Goal: Task Accomplishment & Management: Manage account settings

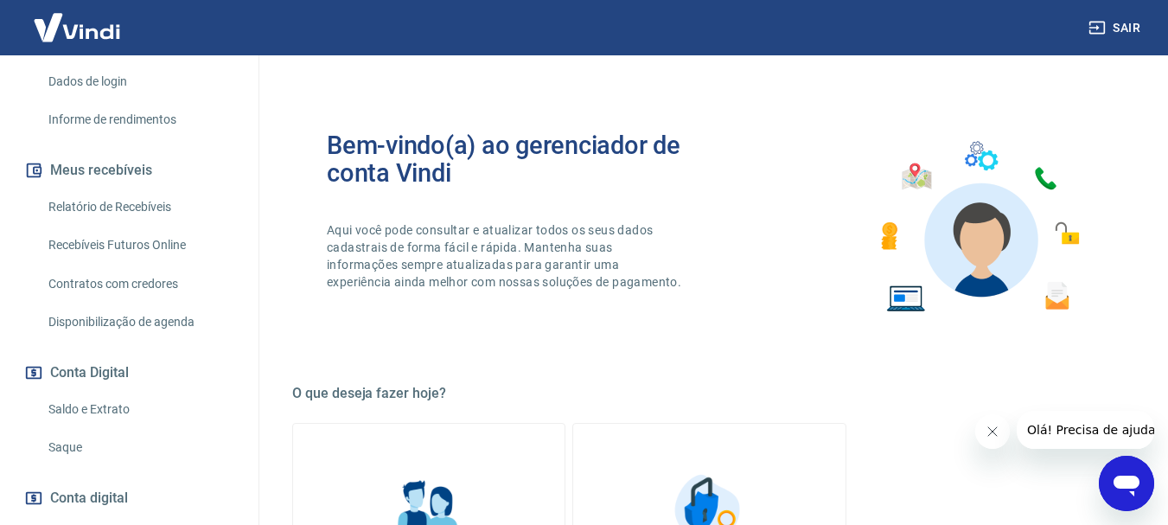
scroll to position [287, 0]
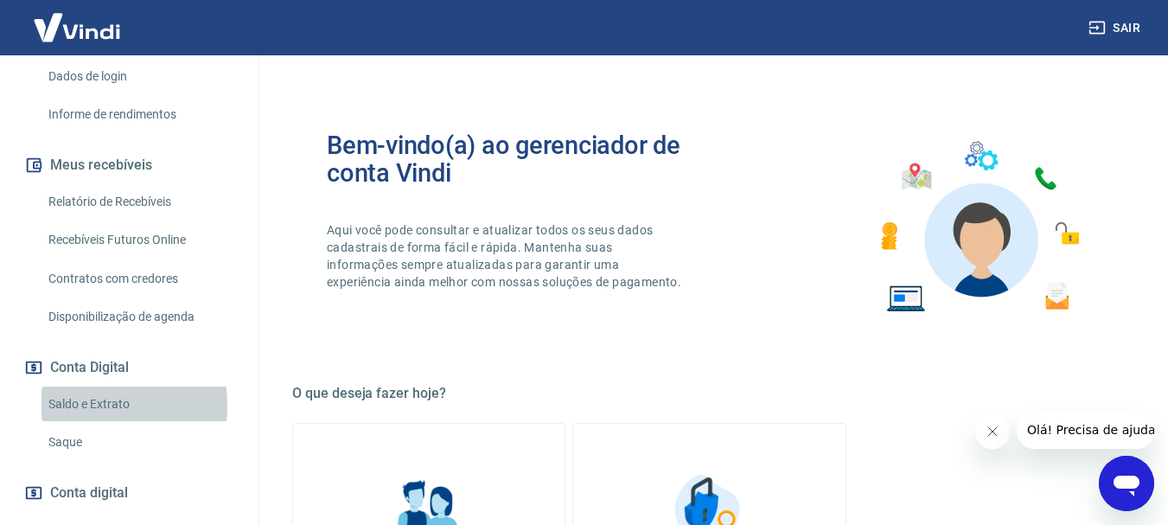
click at [74, 422] on link "Saldo e Extrato" at bounding box center [139, 403] width 196 height 35
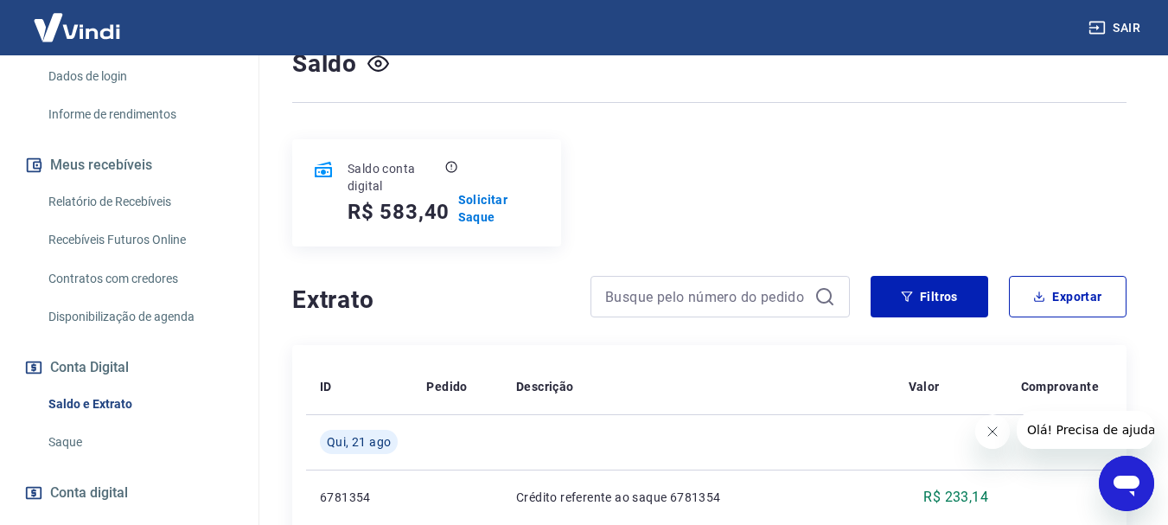
scroll to position [155, 0]
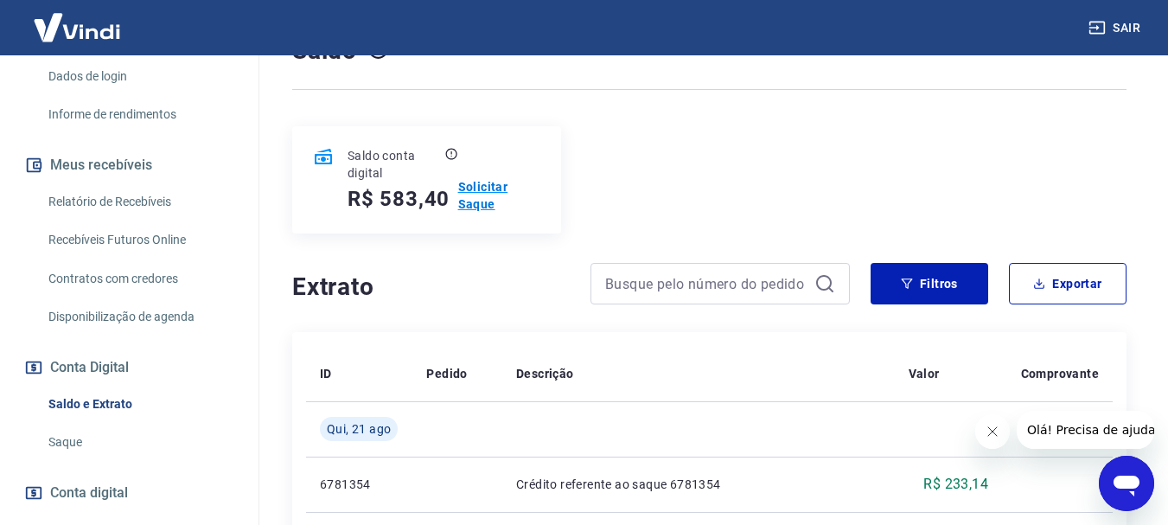
click at [478, 188] on p "Solicitar Saque" at bounding box center [499, 195] width 82 height 35
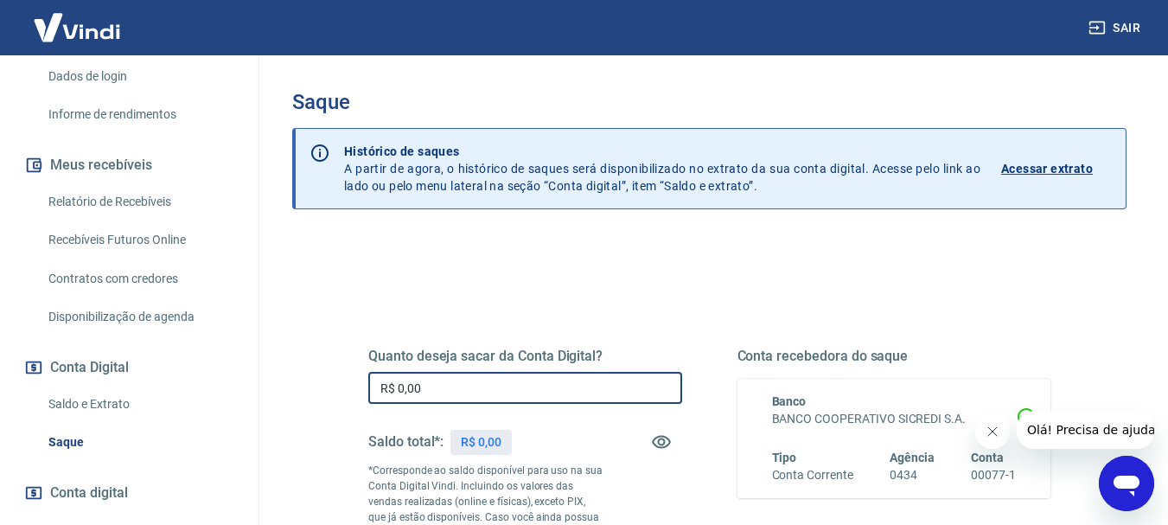
click at [439, 382] on input "R$ 0,00" at bounding box center [525, 388] width 314 height 32
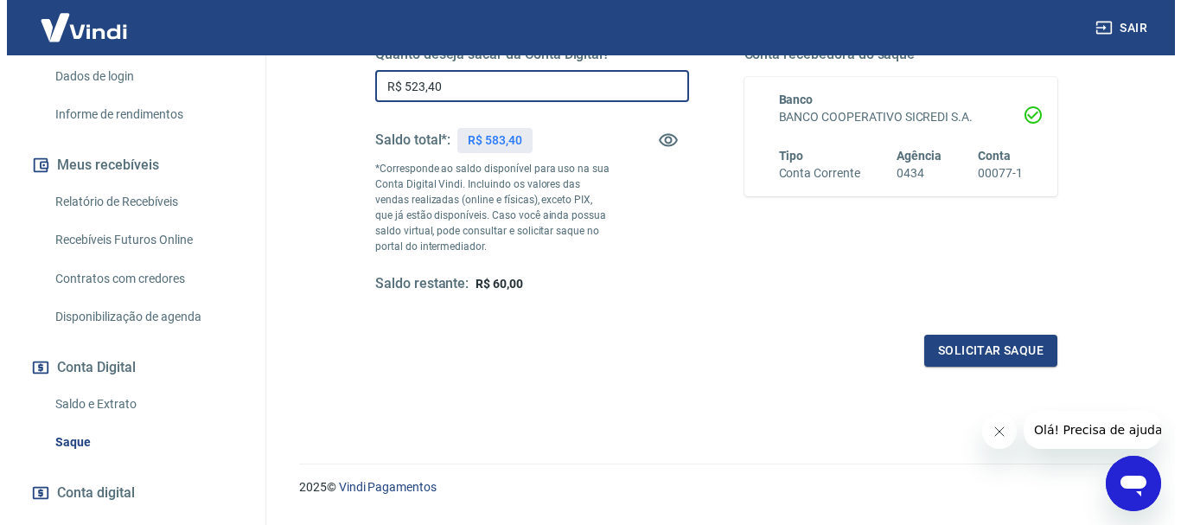
scroll to position [304, 0]
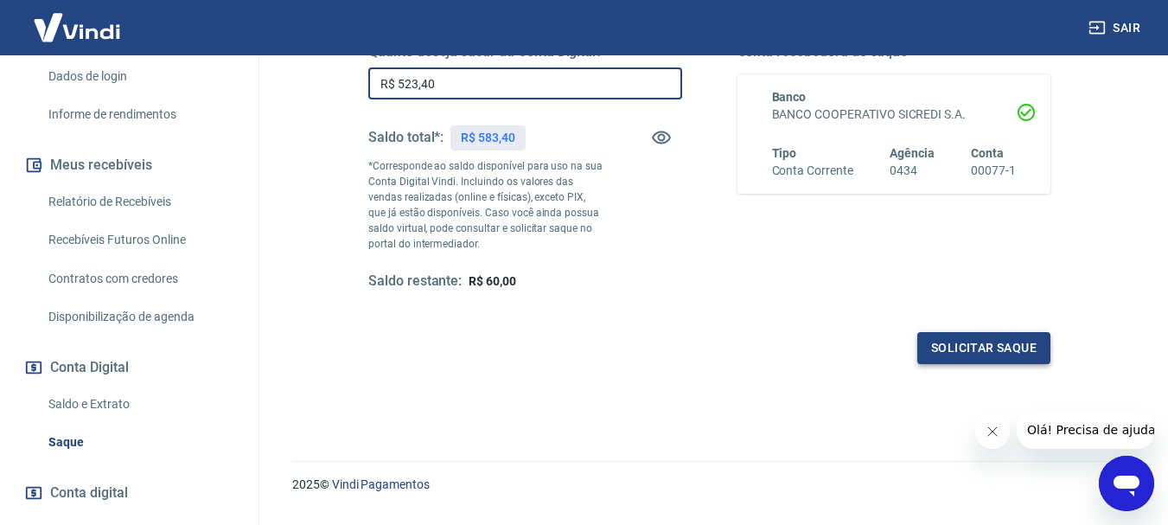
type input "R$ 523,40"
click at [1006, 355] on button "Solicitar saque" at bounding box center [983, 348] width 133 height 32
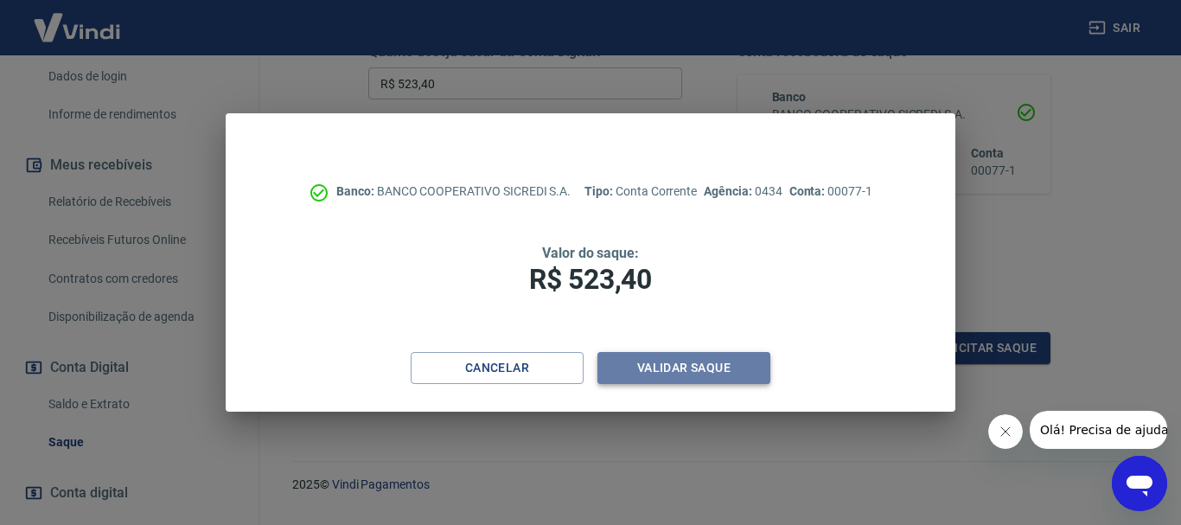
click at [681, 373] on button "Validar saque" at bounding box center [683, 368] width 173 height 32
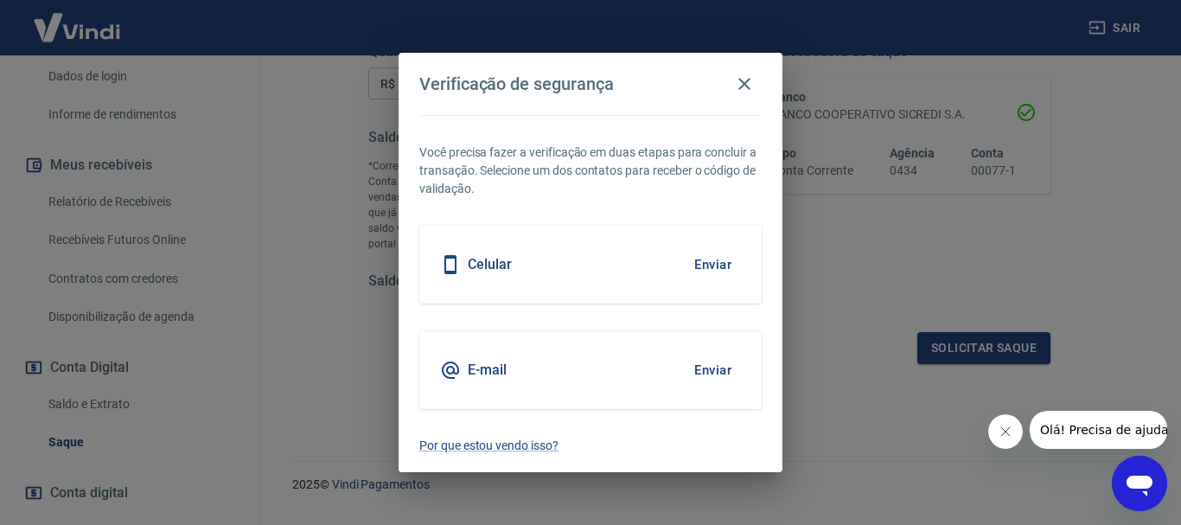
click at [719, 267] on button "Enviar" at bounding box center [713, 264] width 56 height 36
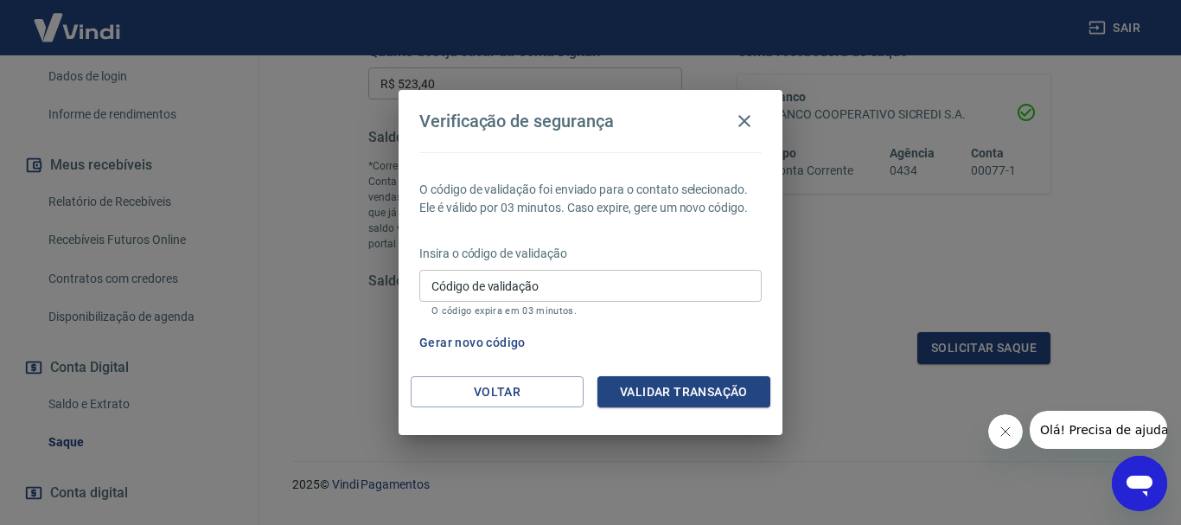
click at [444, 290] on input "Código de validação" at bounding box center [590, 286] width 342 height 32
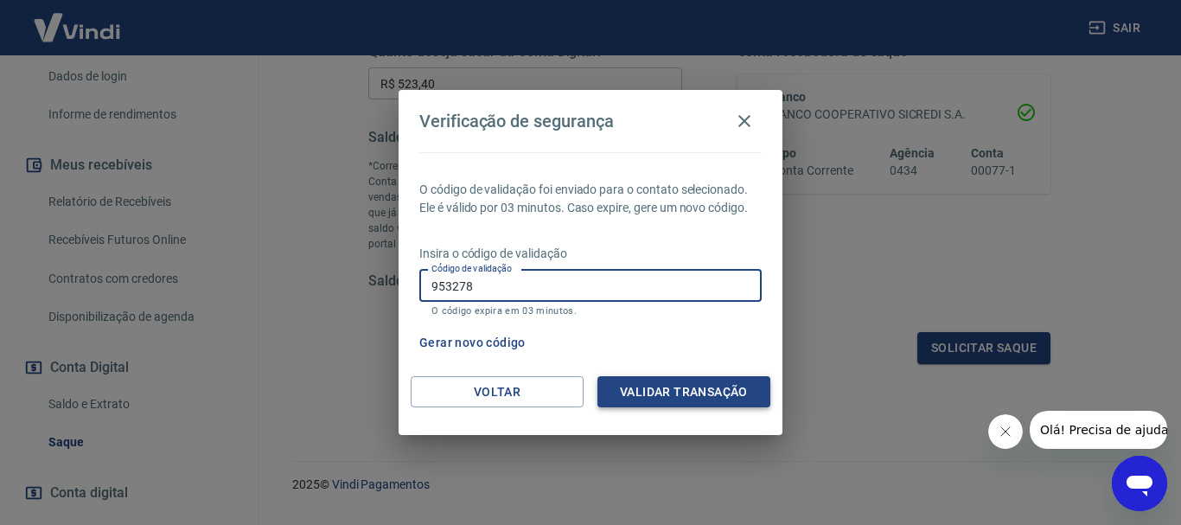
type input "953278"
click at [705, 399] on button "Validar transação" at bounding box center [683, 392] width 173 height 32
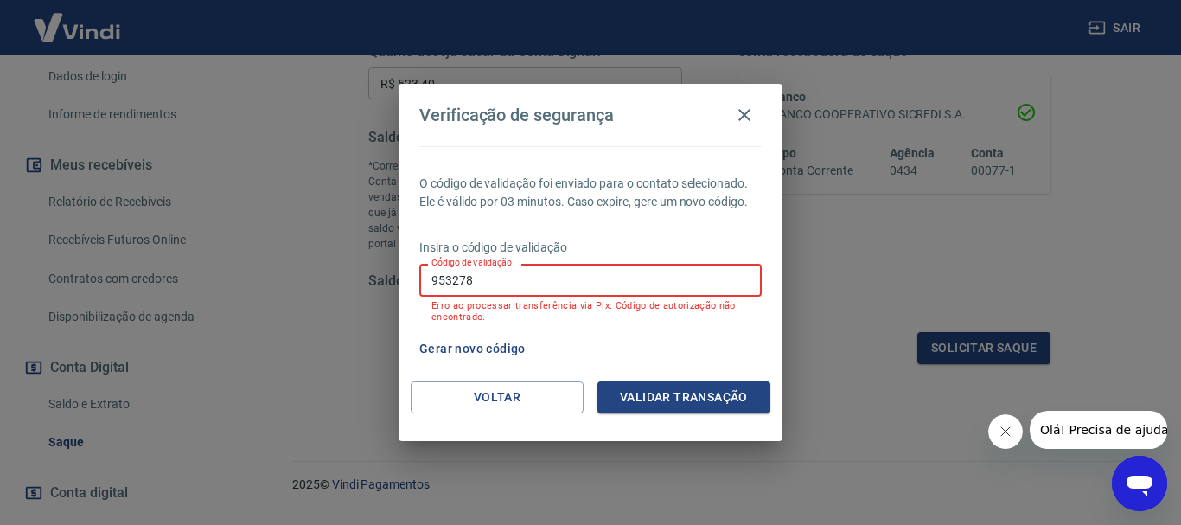
drag, startPoint x: 537, startPoint y: 289, endPoint x: 193, endPoint y: 242, distance: 347.2
click at [193, 242] on div "Verificação de segurança O código de validação foi enviado para o contato selec…" at bounding box center [590, 262] width 1181 height 525
type input "316510"
click at [739, 400] on button "Validar transação" at bounding box center [683, 397] width 173 height 32
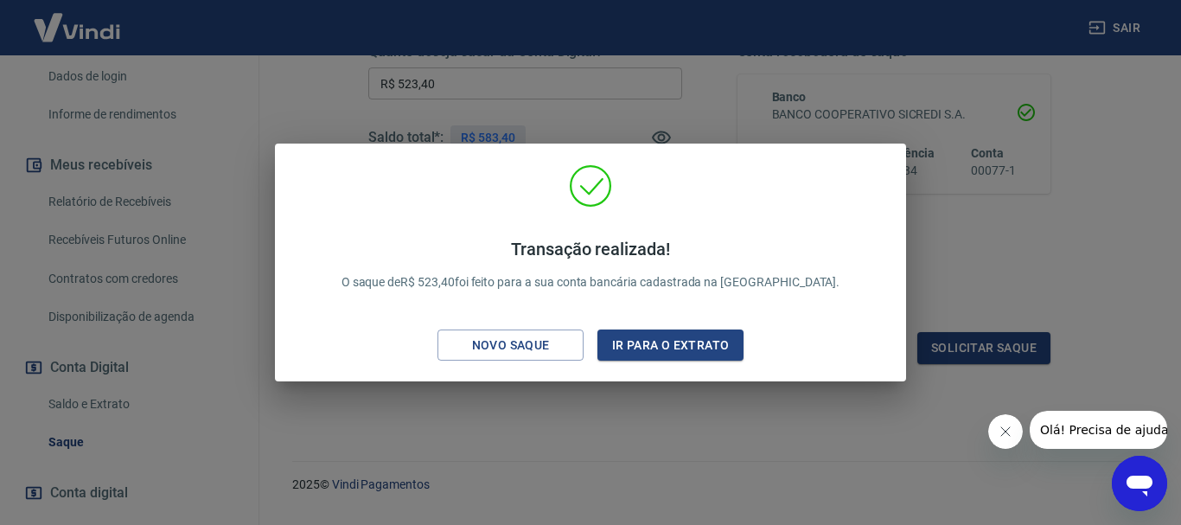
click at [998, 431] on icon "Fechar mensagem da empresa" at bounding box center [1005, 431] width 14 height 14
